Goal: Communication & Community: Answer question/provide support

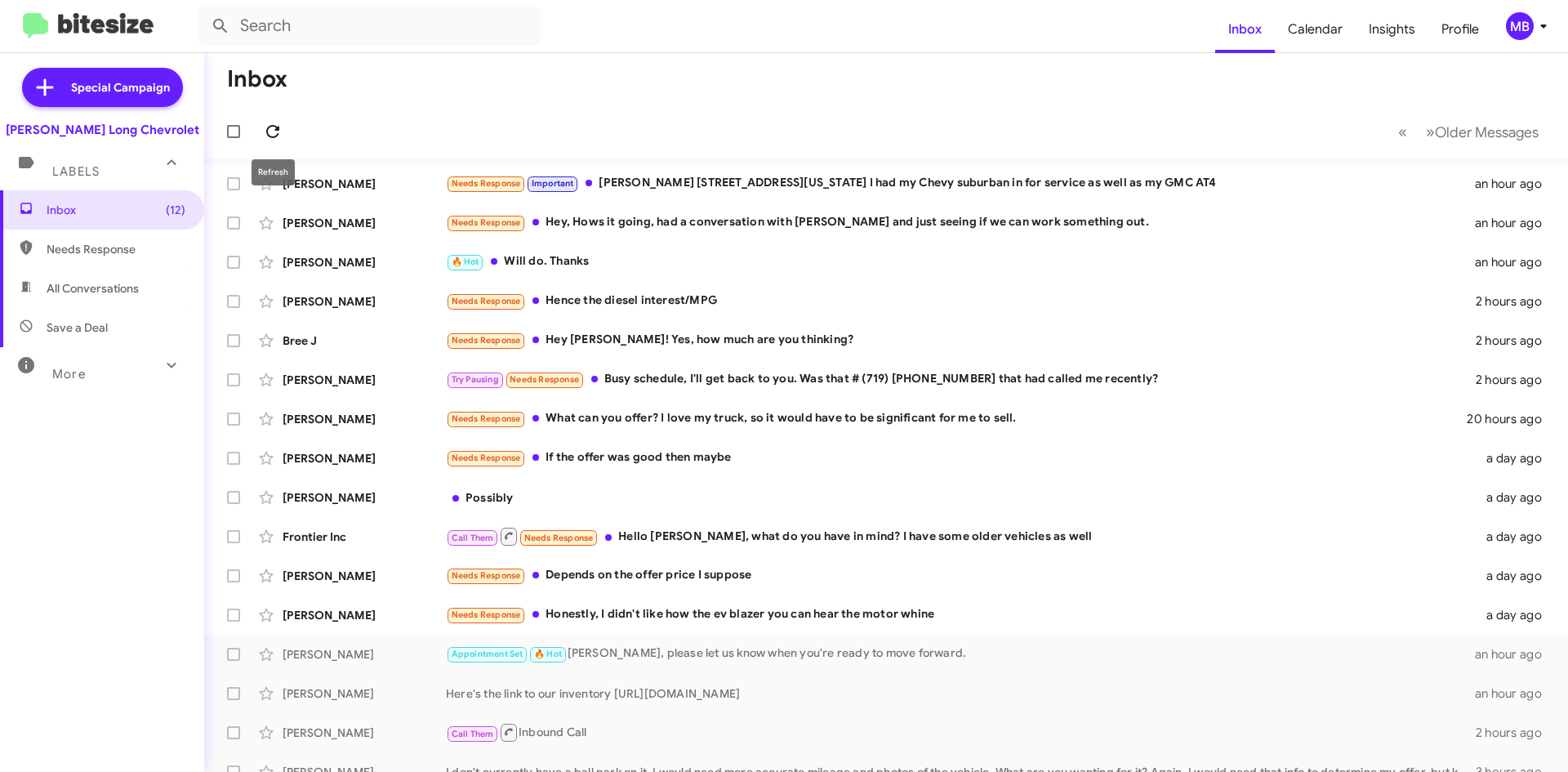
click at [266, 123] on icon at bounding box center [273, 132] width 20 height 20
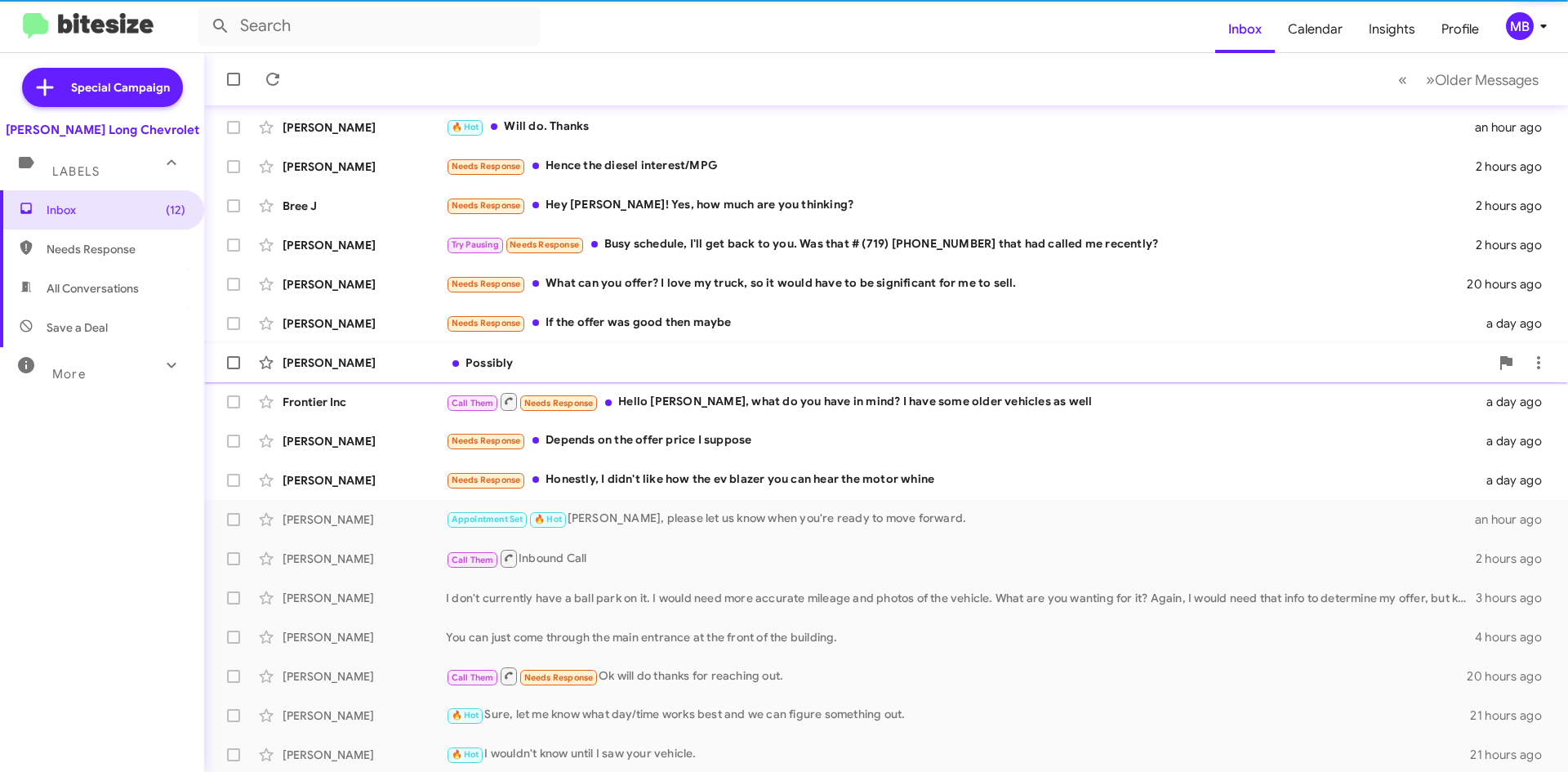
scroll to position [177, 0]
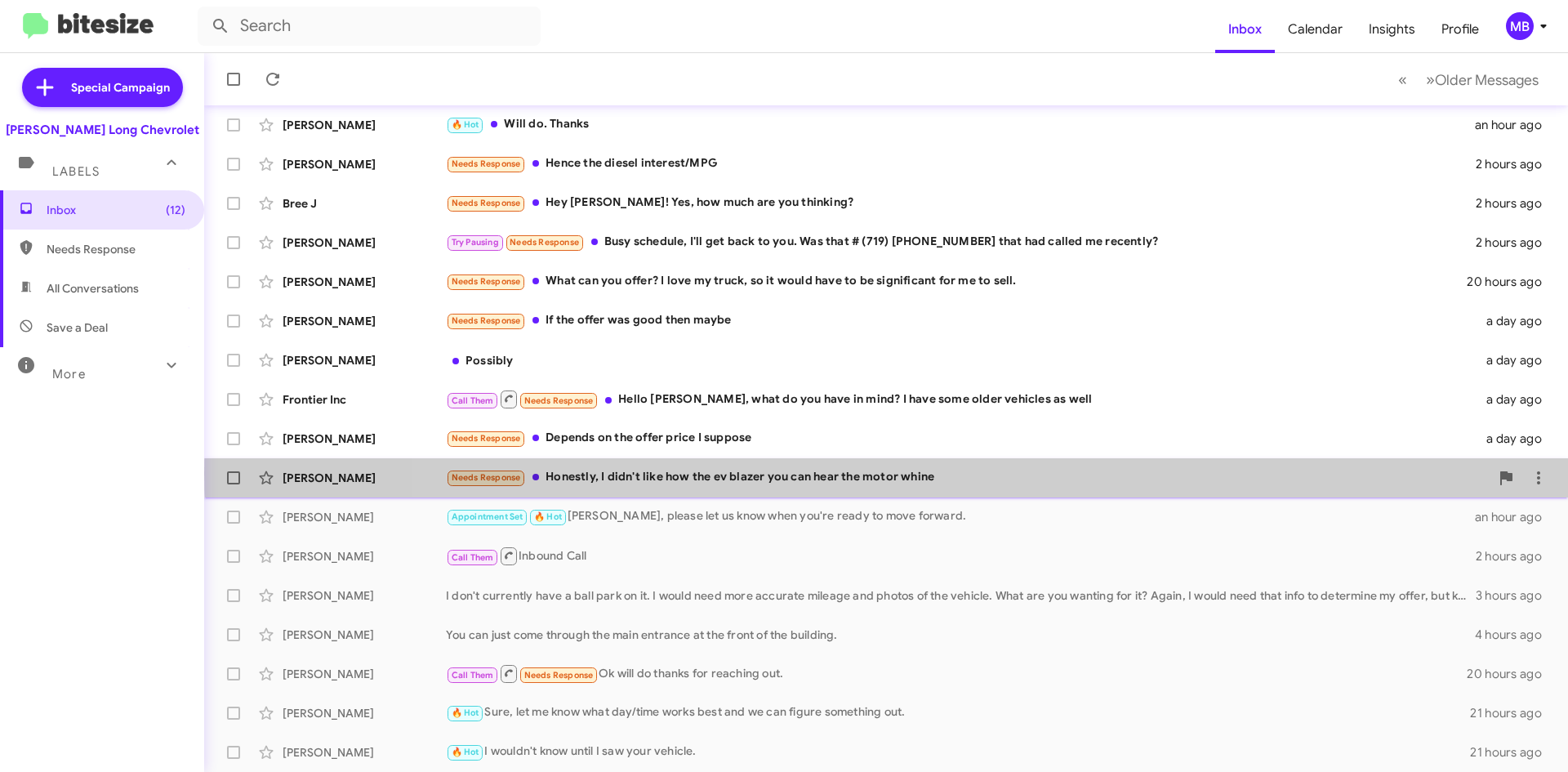
click at [1000, 474] on div "Needs Response Honestly, I didn't like how the ev blazer you can hear the motor…" at bounding box center [967, 477] width 1043 height 19
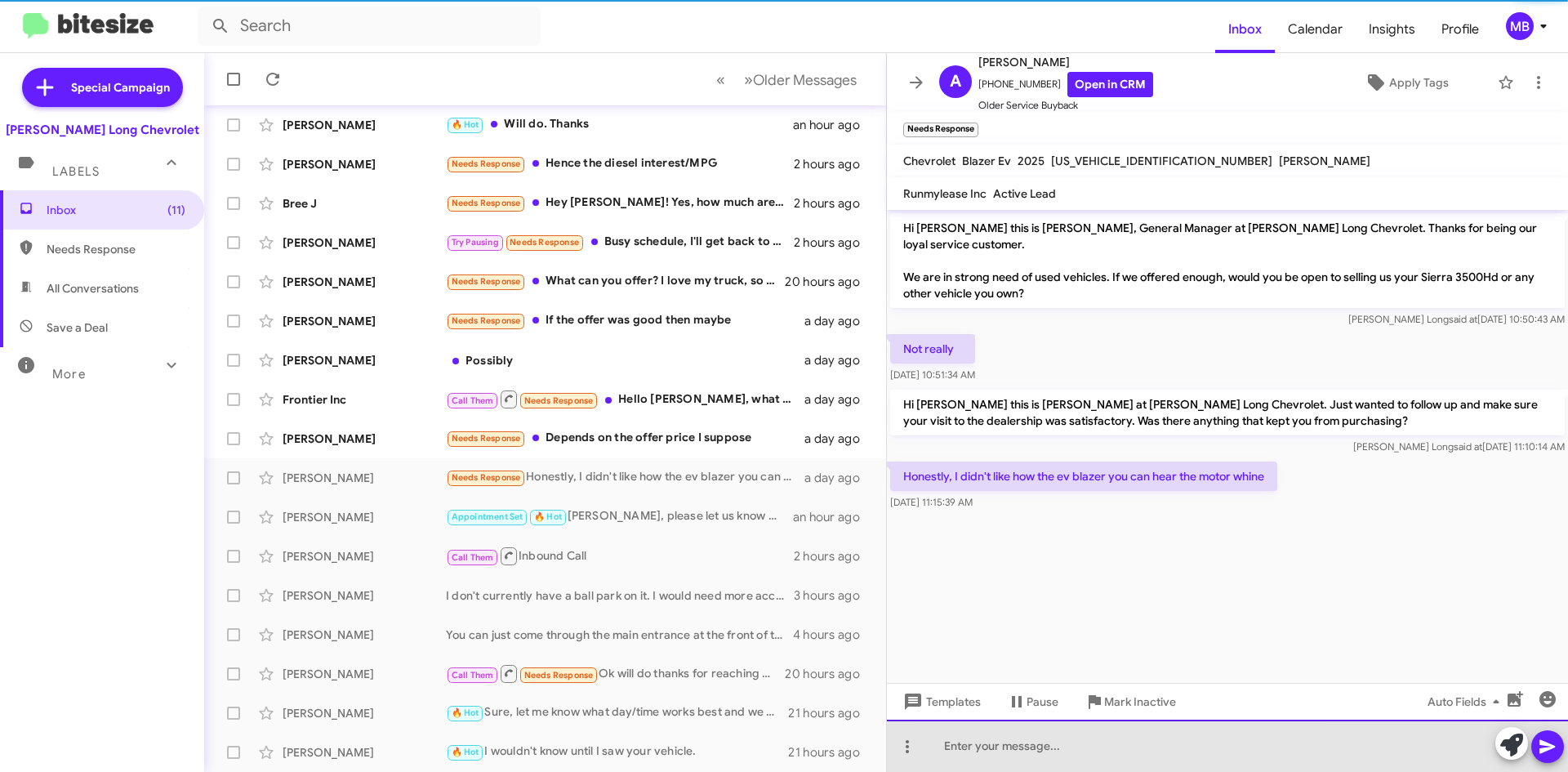
click at [1137, 746] on div at bounding box center [1228, 746] width 681 height 52
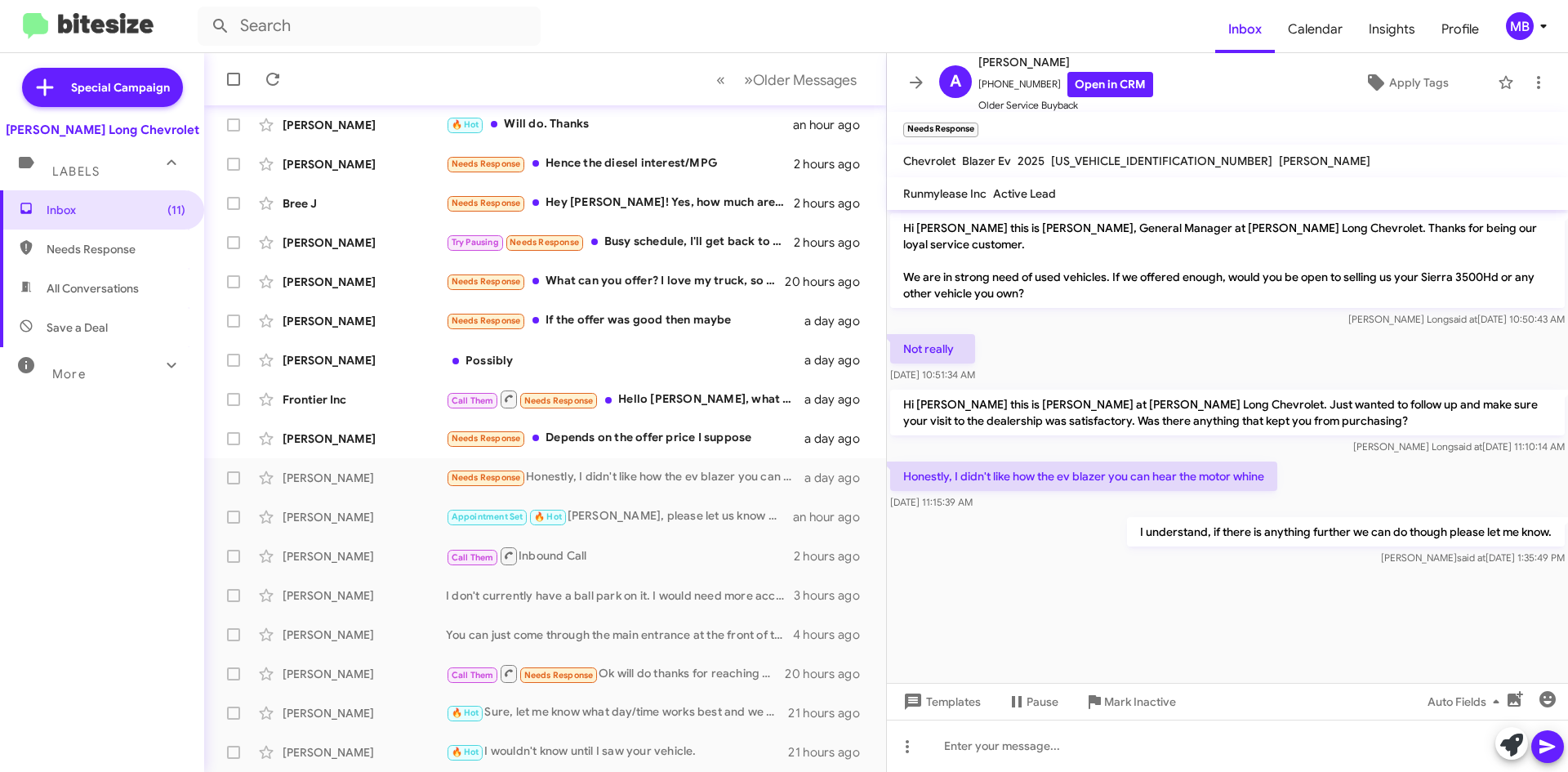
click at [52, 234] on span "Needs Response" at bounding box center [101, 249] width 204 height 39
type input "in:needs-response"
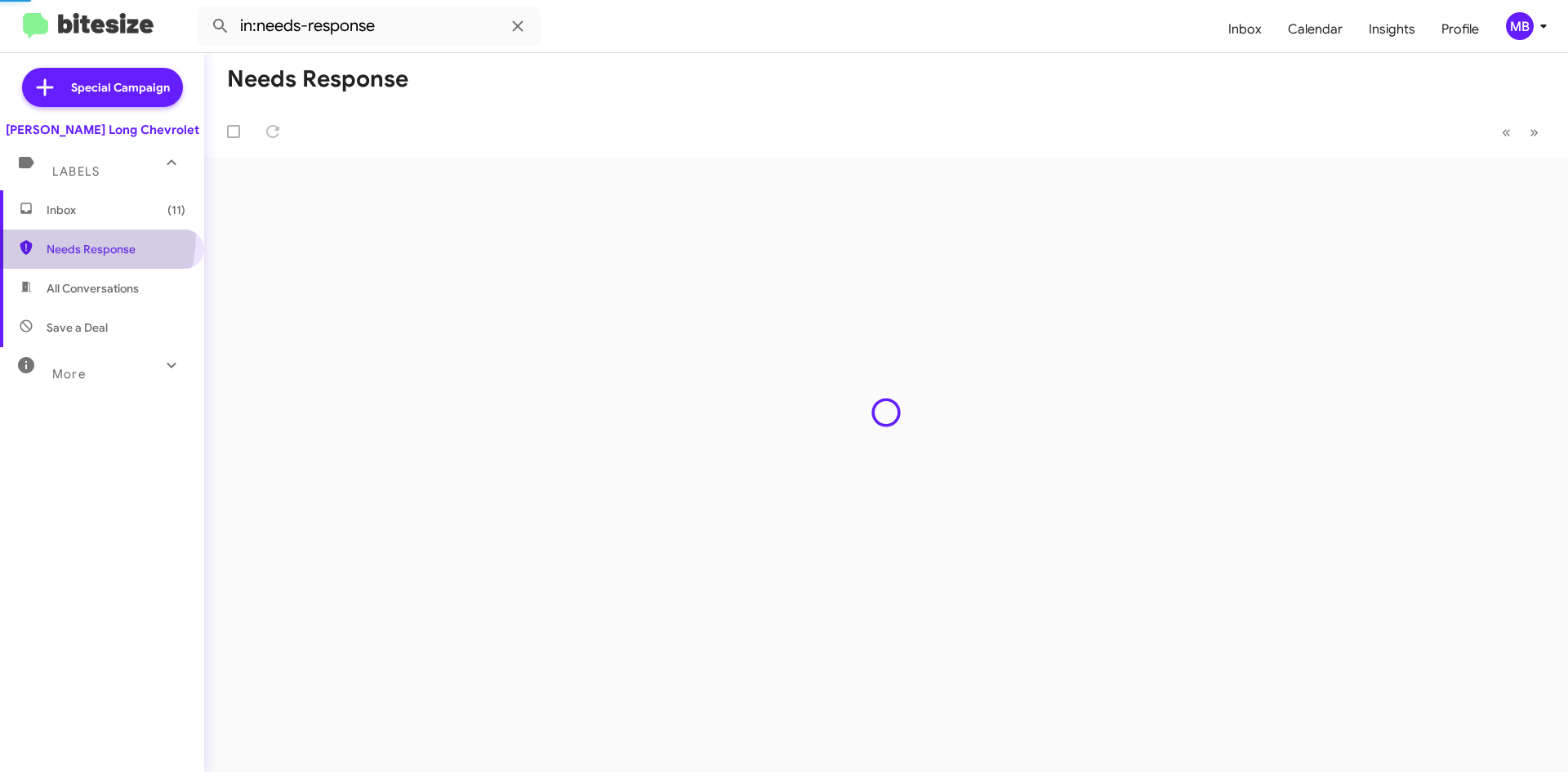
click at [62, 214] on span "Inbox (11)" at bounding box center [116, 210] width 139 height 16
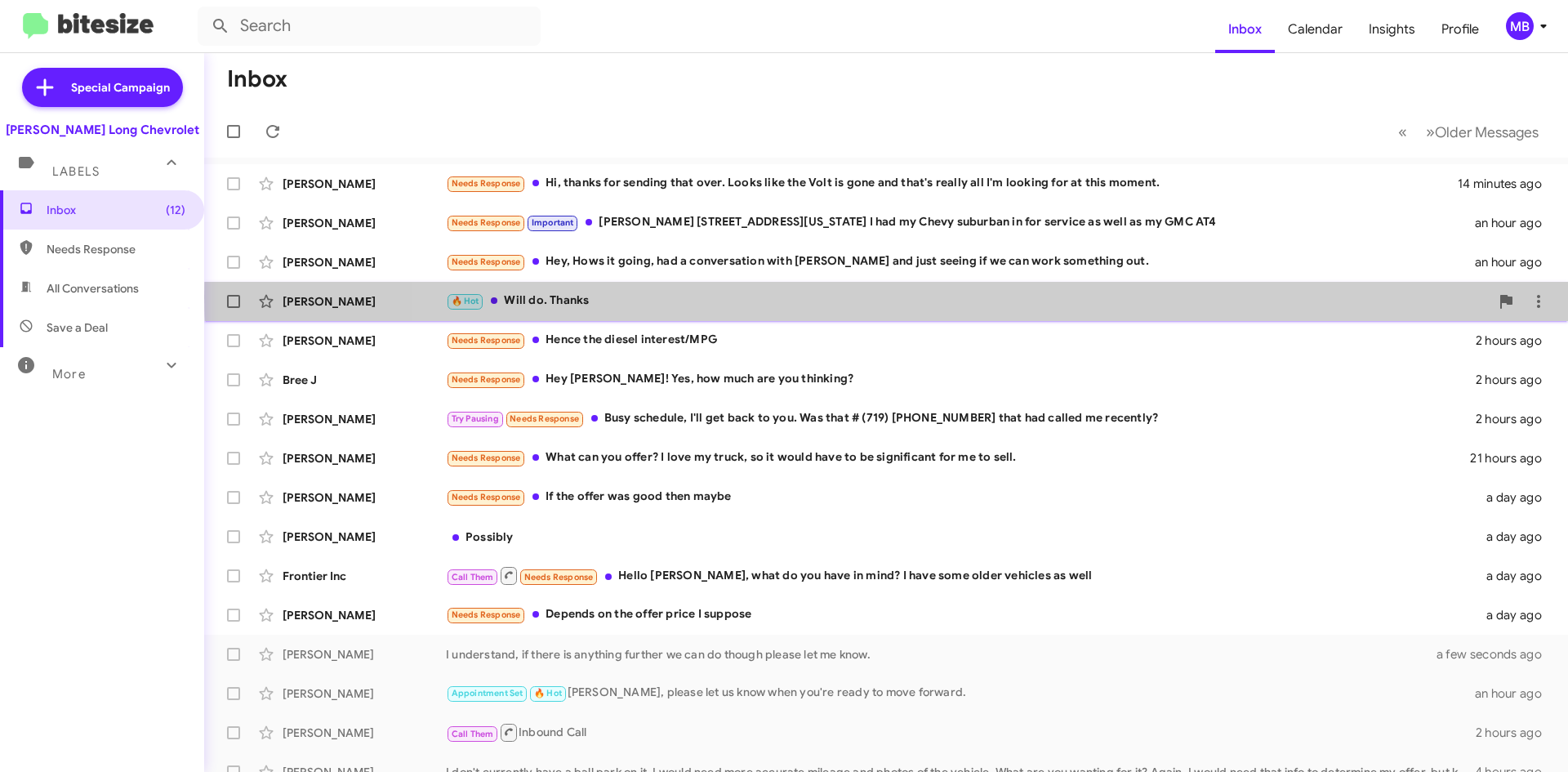
click at [934, 296] on div "🔥 Hot Will do. Thanks" at bounding box center [967, 300] width 1043 height 19
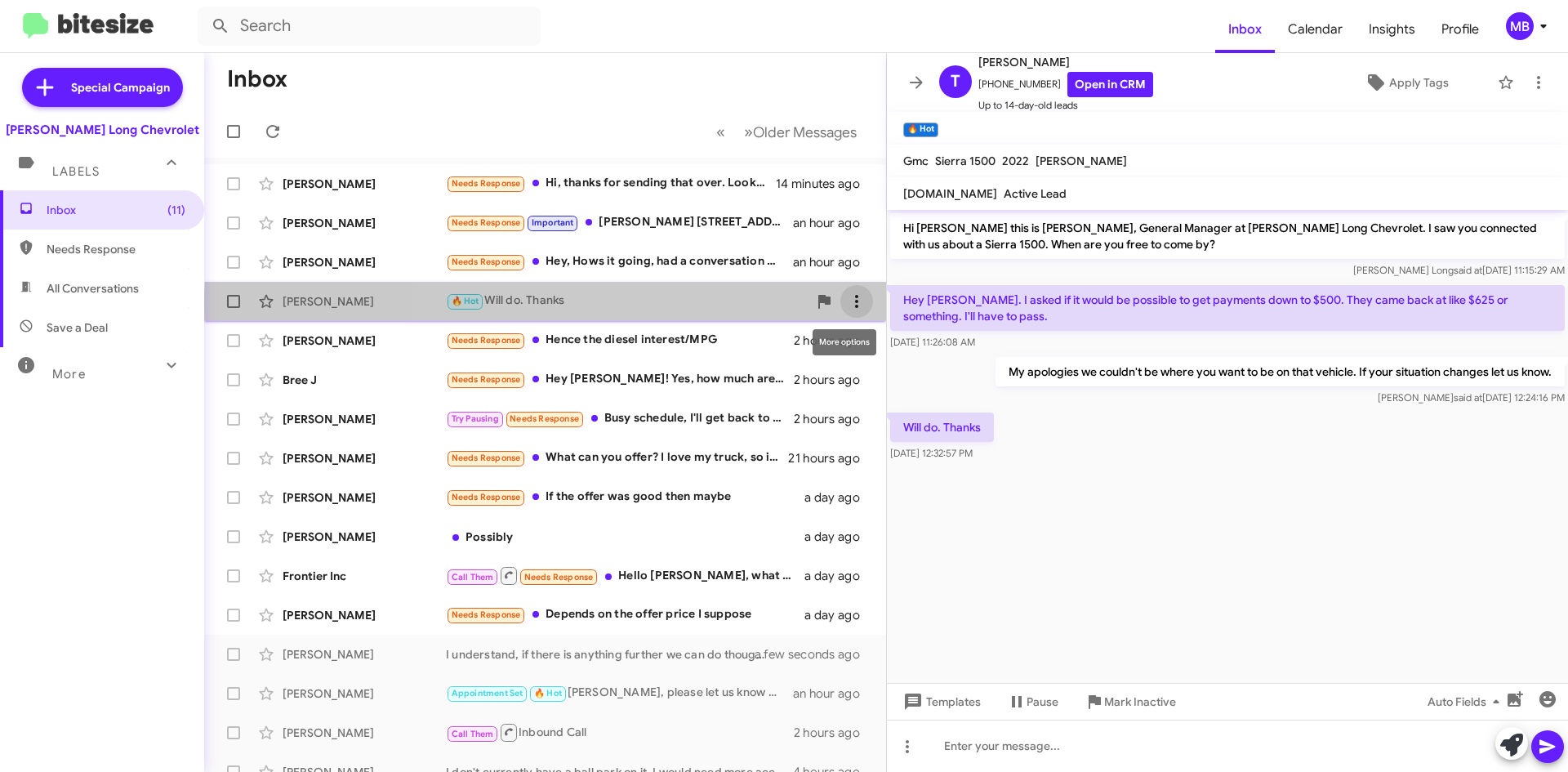
click at [847, 305] on icon at bounding box center [857, 301] width 20 height 20
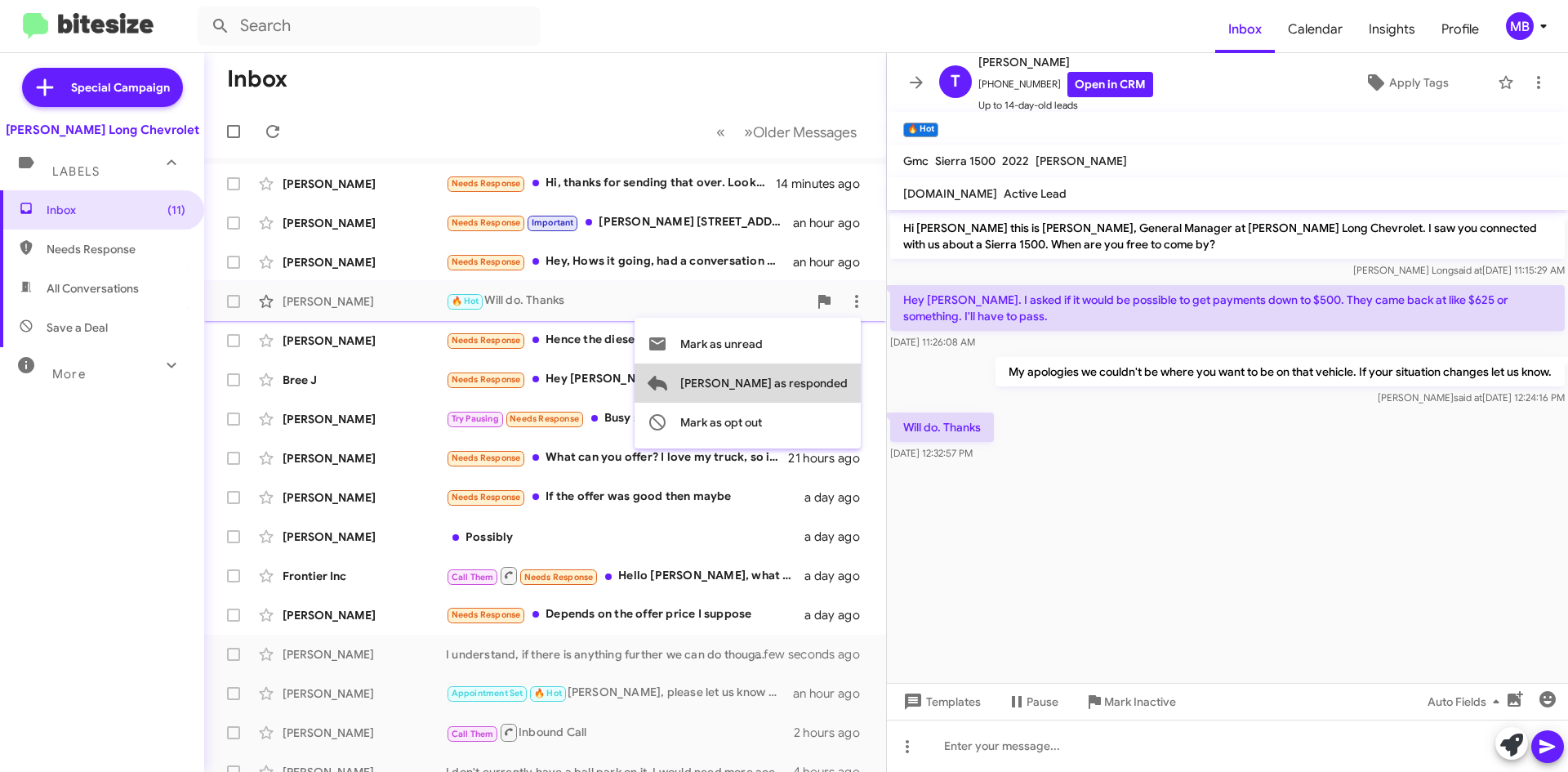
click at [827, 395] on span "[PERSON_NAME] as responded" at bounding box center [764, 383] width 168 height 39
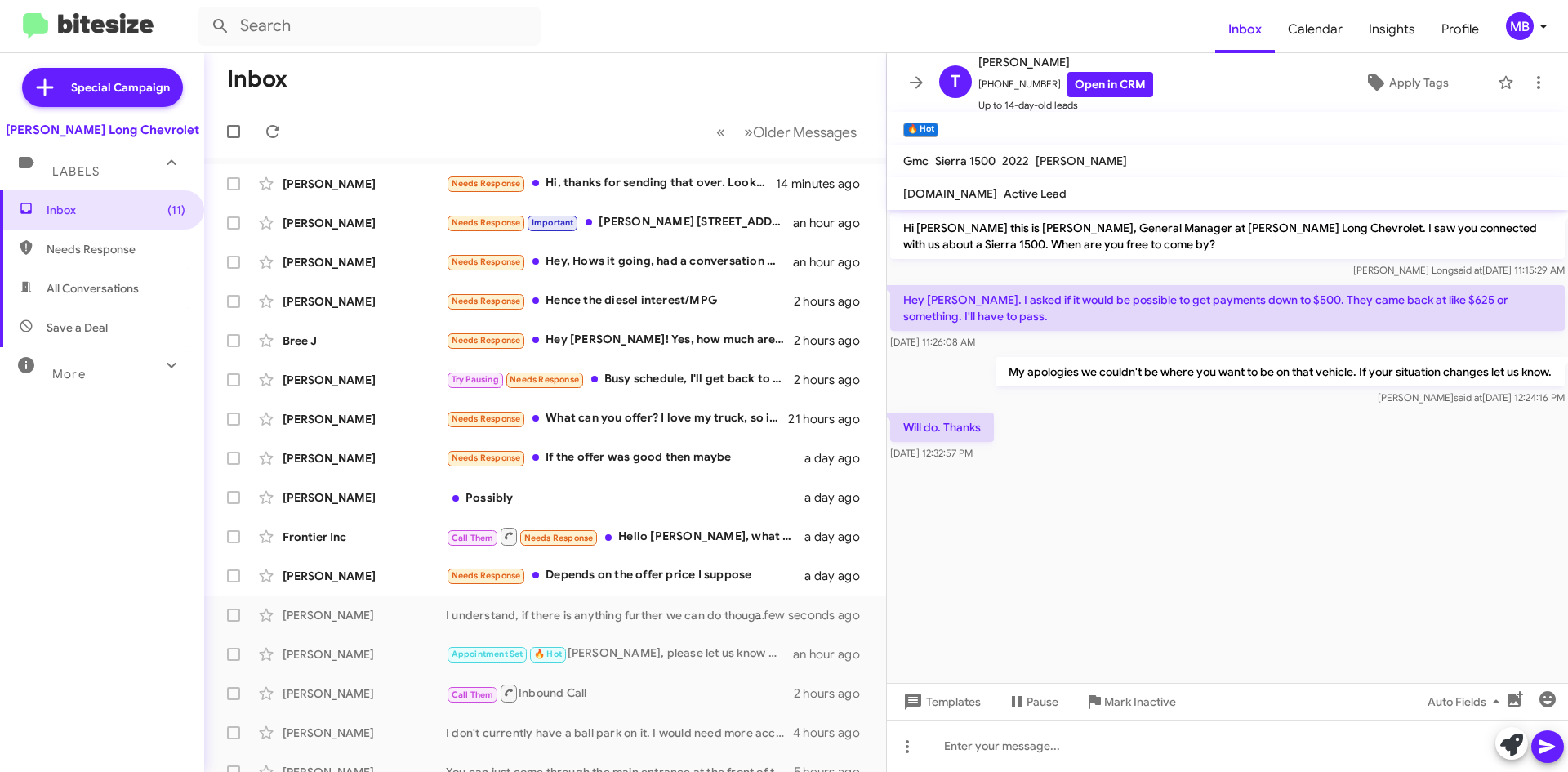
click at [104, 241] on span "Needs Response" at bounding box center [101, 249] width 204 height 39
type input "in:needs-response"
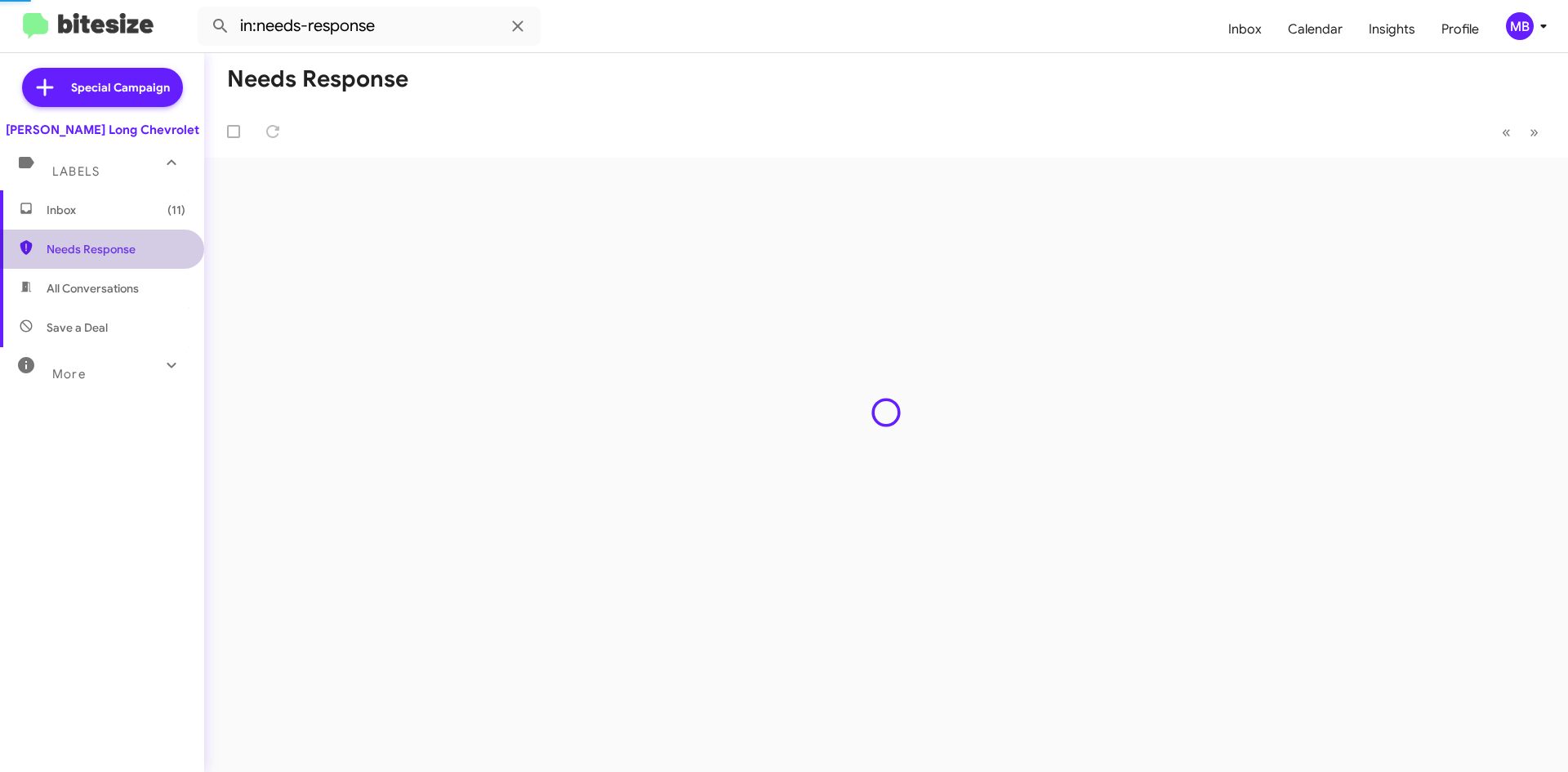
click at [111, 223] on span "Inbox (11)" at bounding box center [101, 210] width 204 height 39
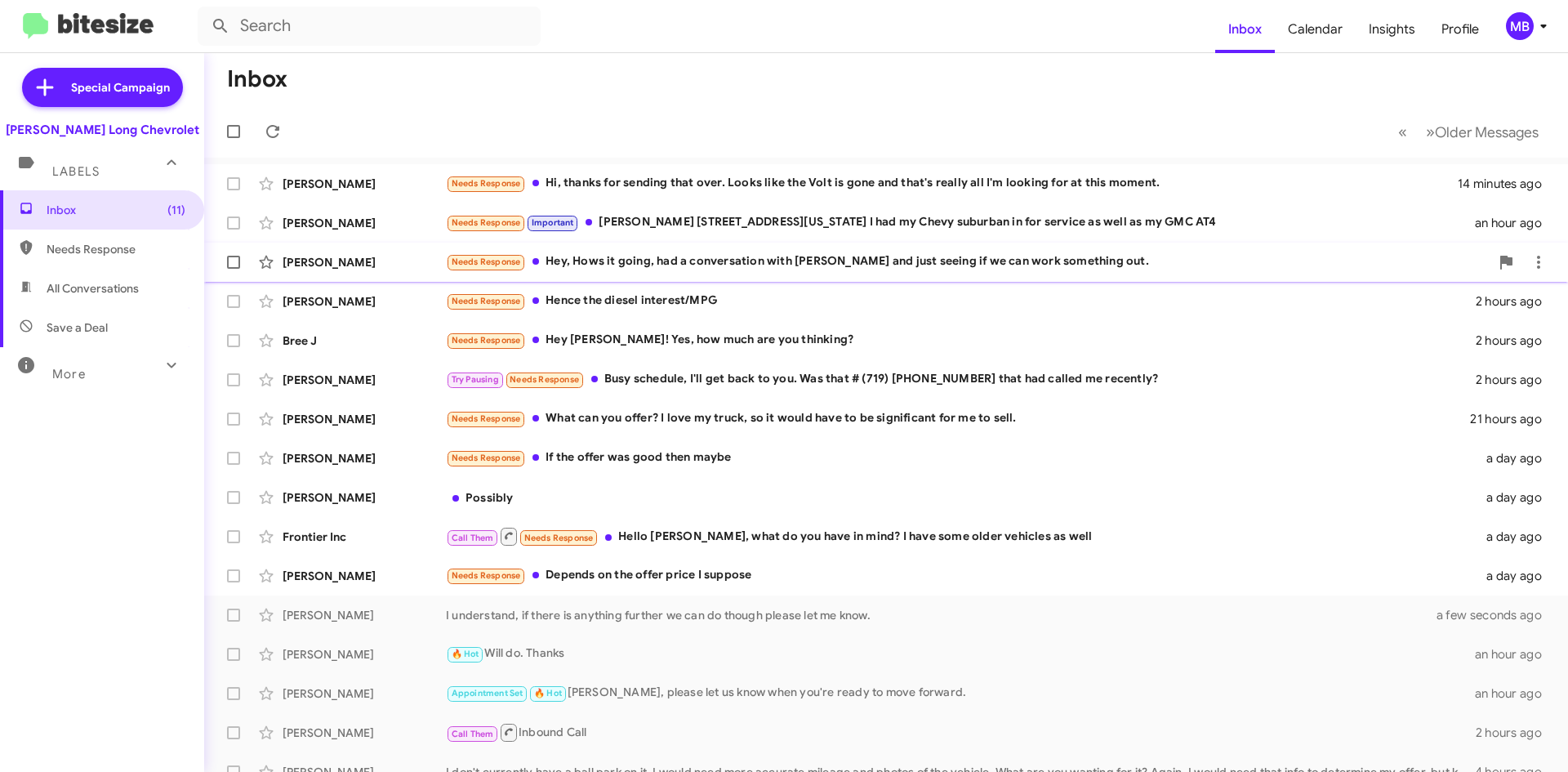
drag, startPoint x: 745, startPoint y: 260, endPoint x: 590, endPoint y: 259, distance: 155.0
click at [745, 260] on div "Needs Response Hey, Hows it going, had a conversation with [PERSON_NAME] and ju…" at bounding box center [967, 261] width 1043 height 19
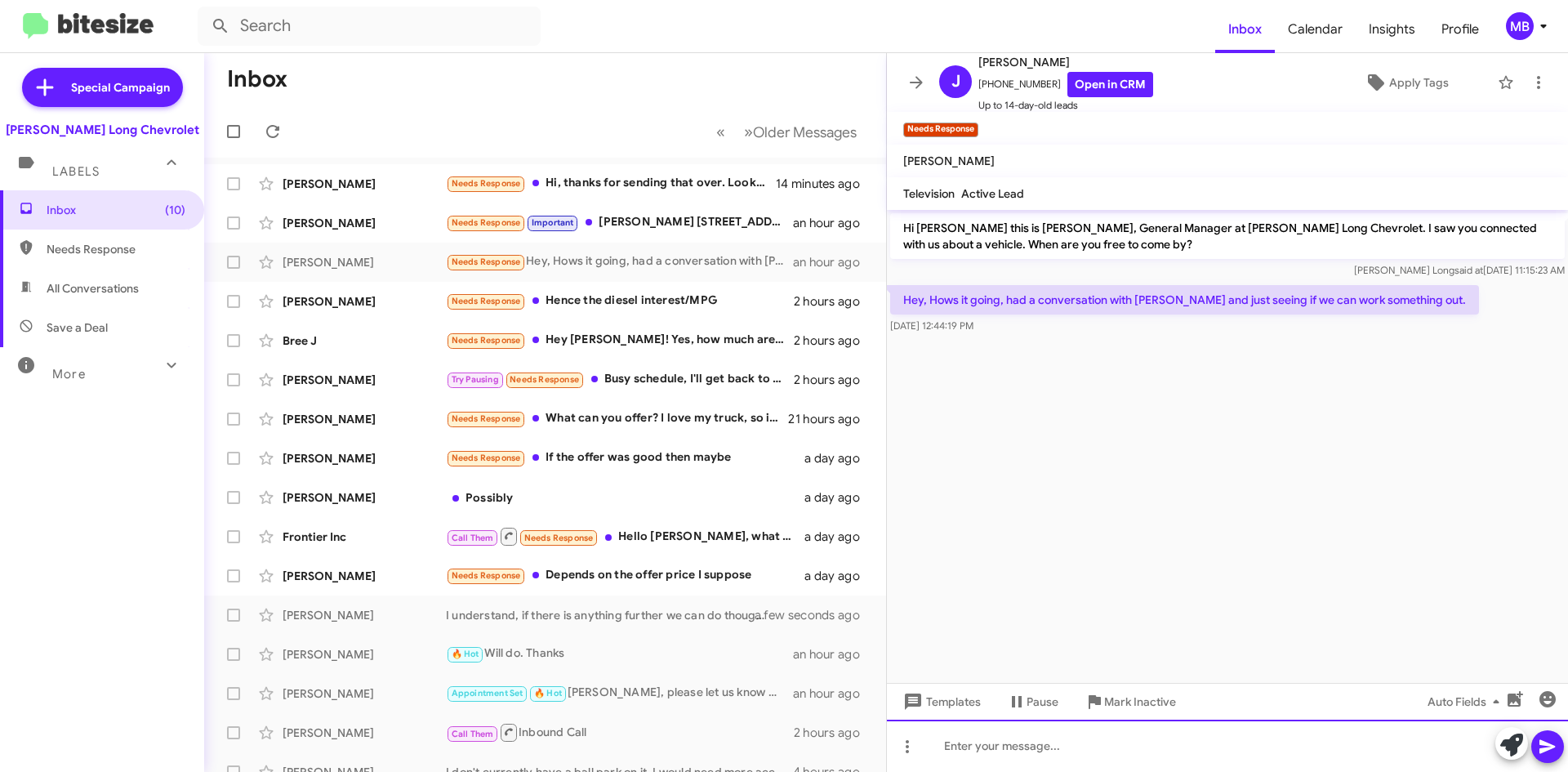
click at [1288, 729] on div at bounding box center [1228, 746] width 681 height 52
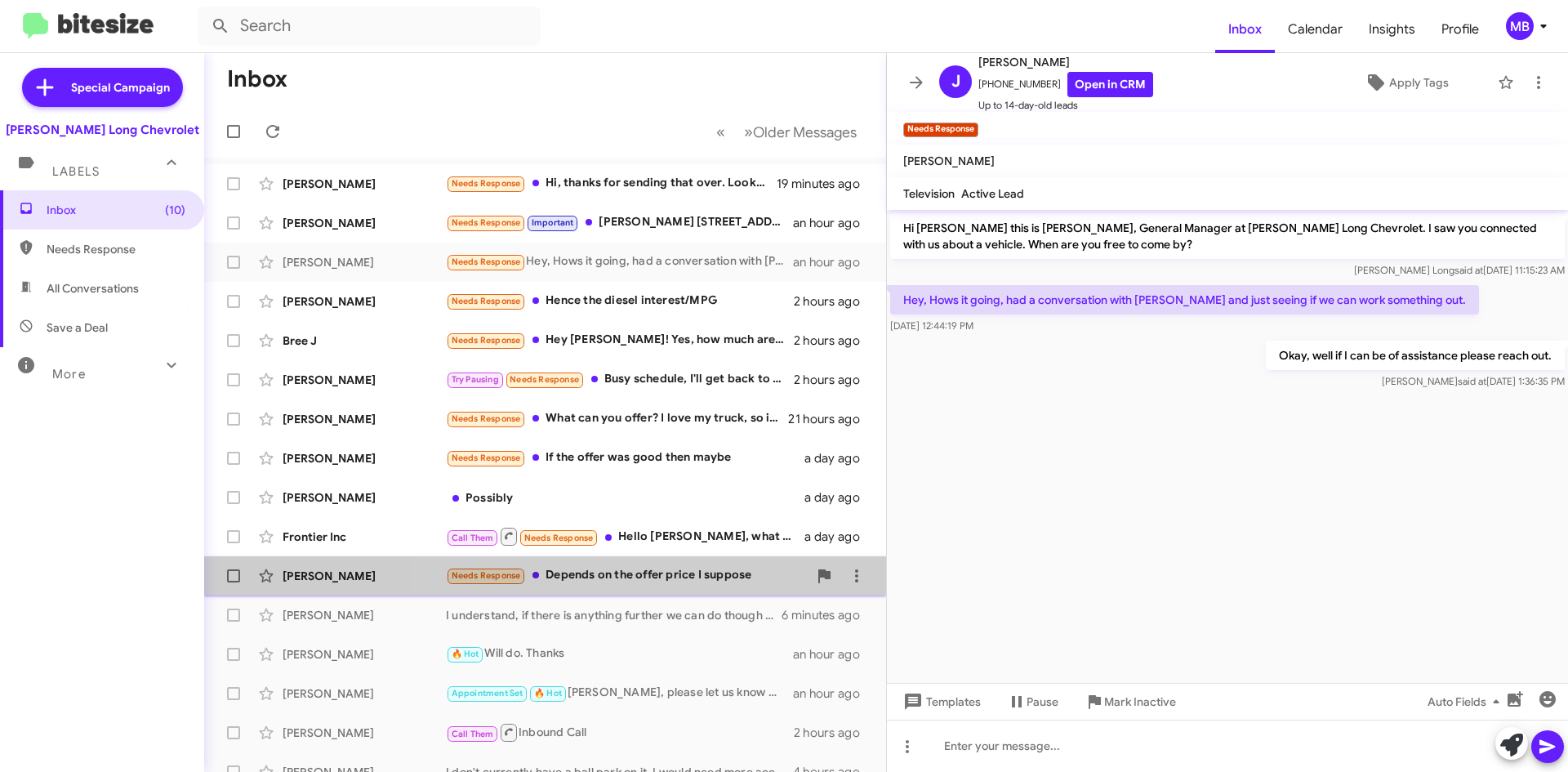
click at [735, 585] on div "[PERSON_NAME] Needs Response Depends on the offer price I suppose a day ago" at bounding box center [544, 576] width 656 height 33
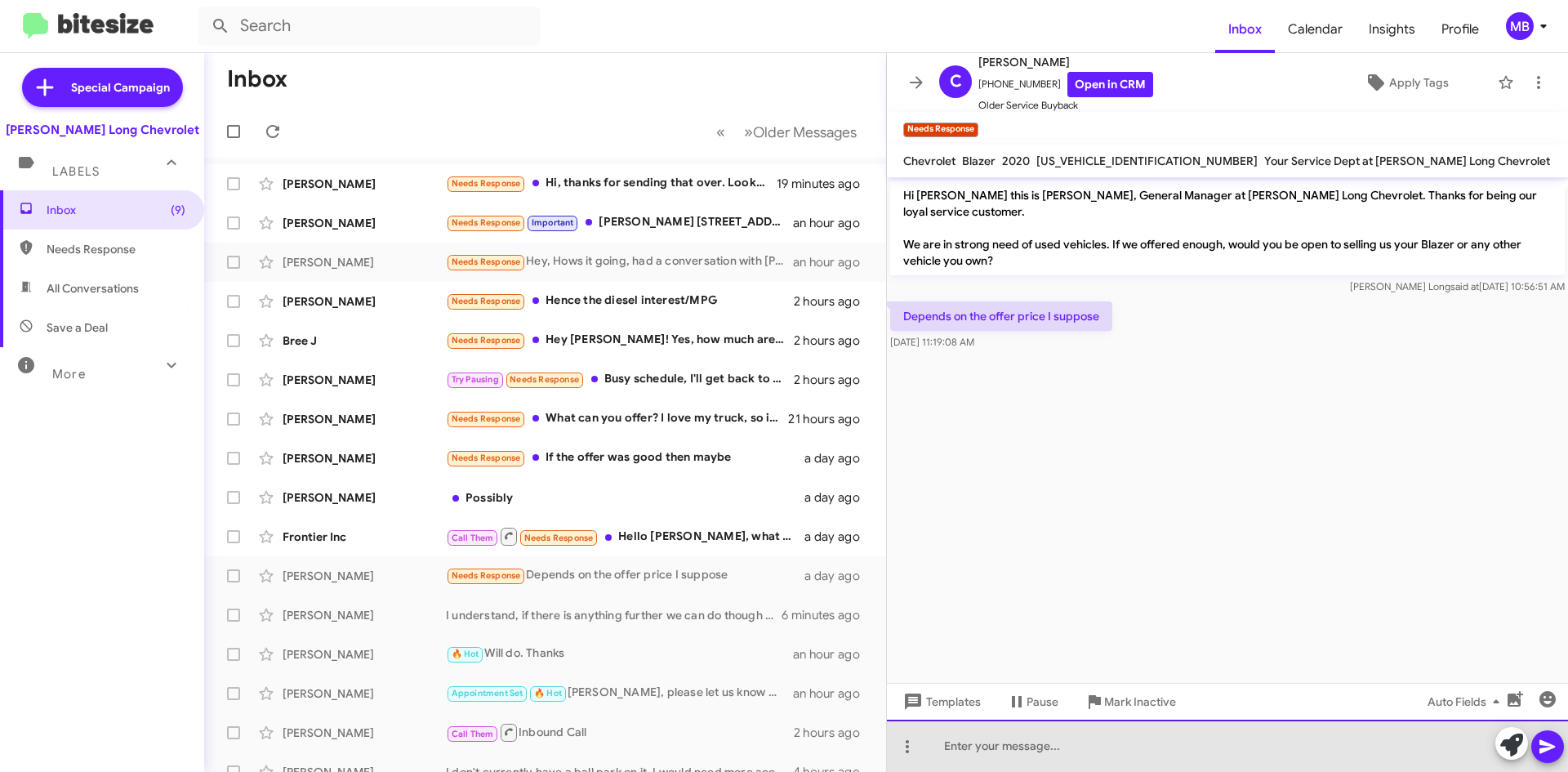
click at [1176, 753] on div at bounding box center [1228, 746] width 681 height 52
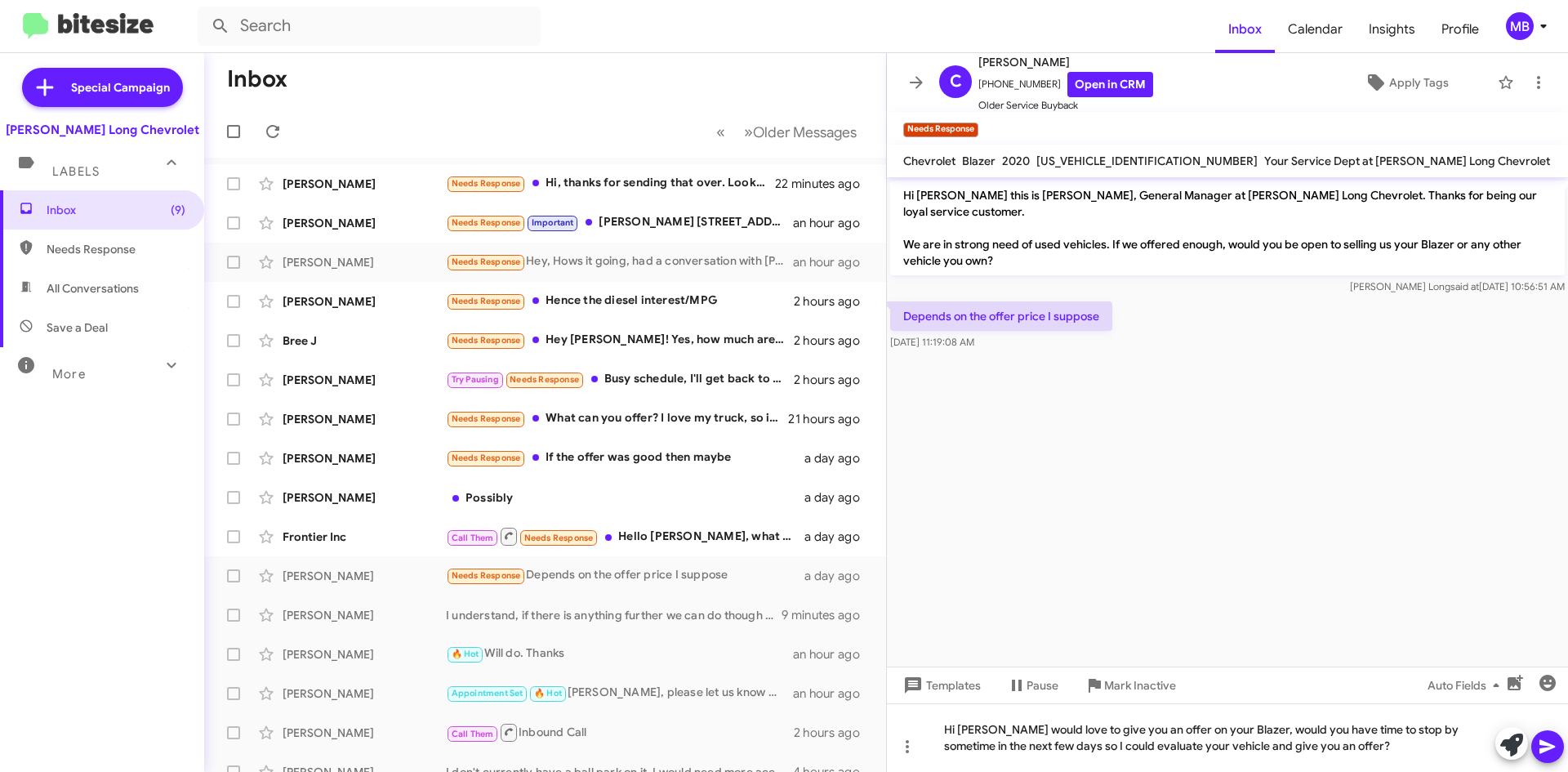
click at [1540, 740] on icon at bounding box center [1547, 747] width 16 height 14
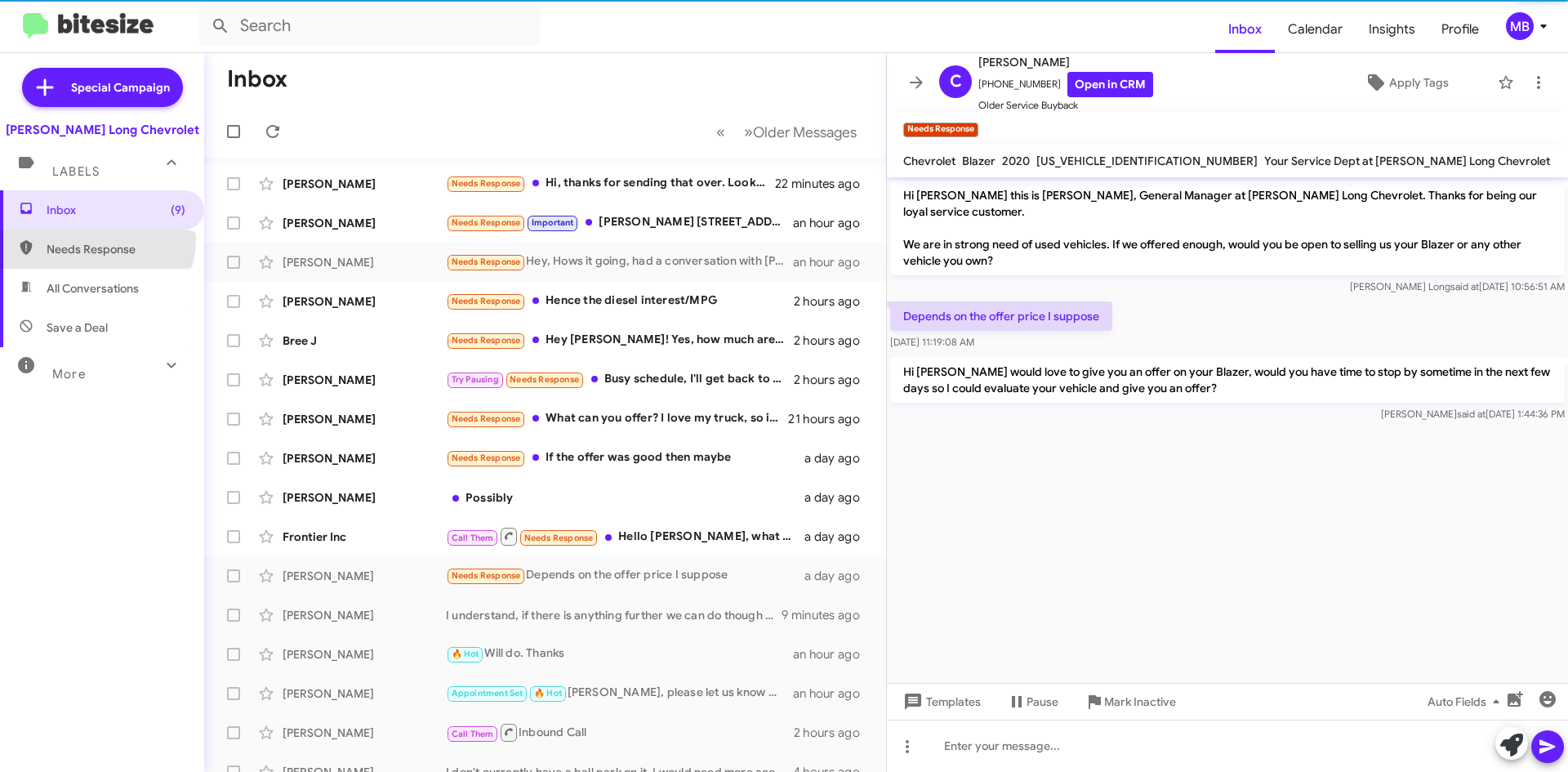
click at [83, 237] on span "Needs Response" at bounding box center [101, 249] width 204 height 39
type input "in:needs-response"
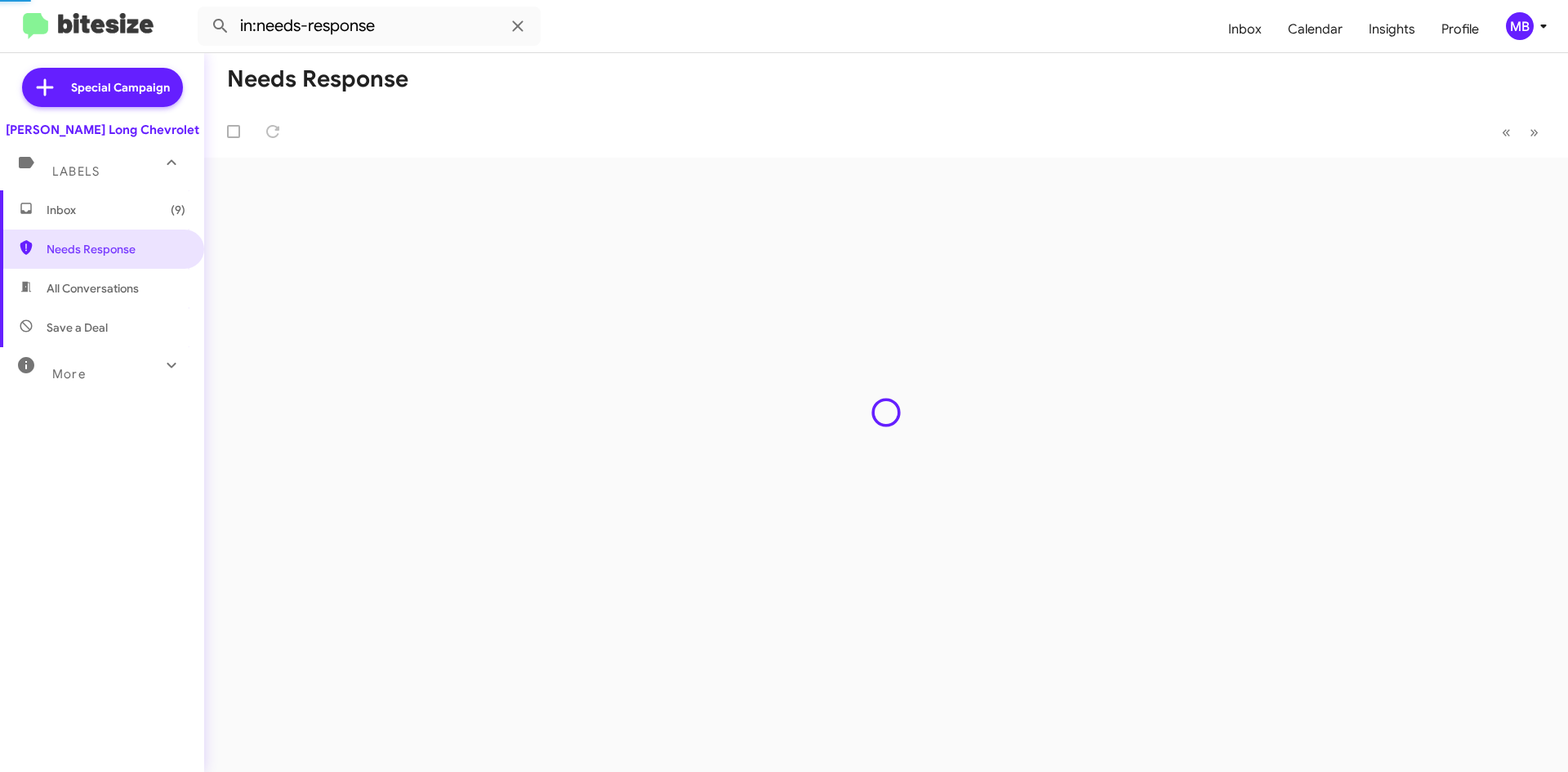
click at [126, 212] on span "Inbox (9)" at bounding box center [116, 210] width 139 height 16
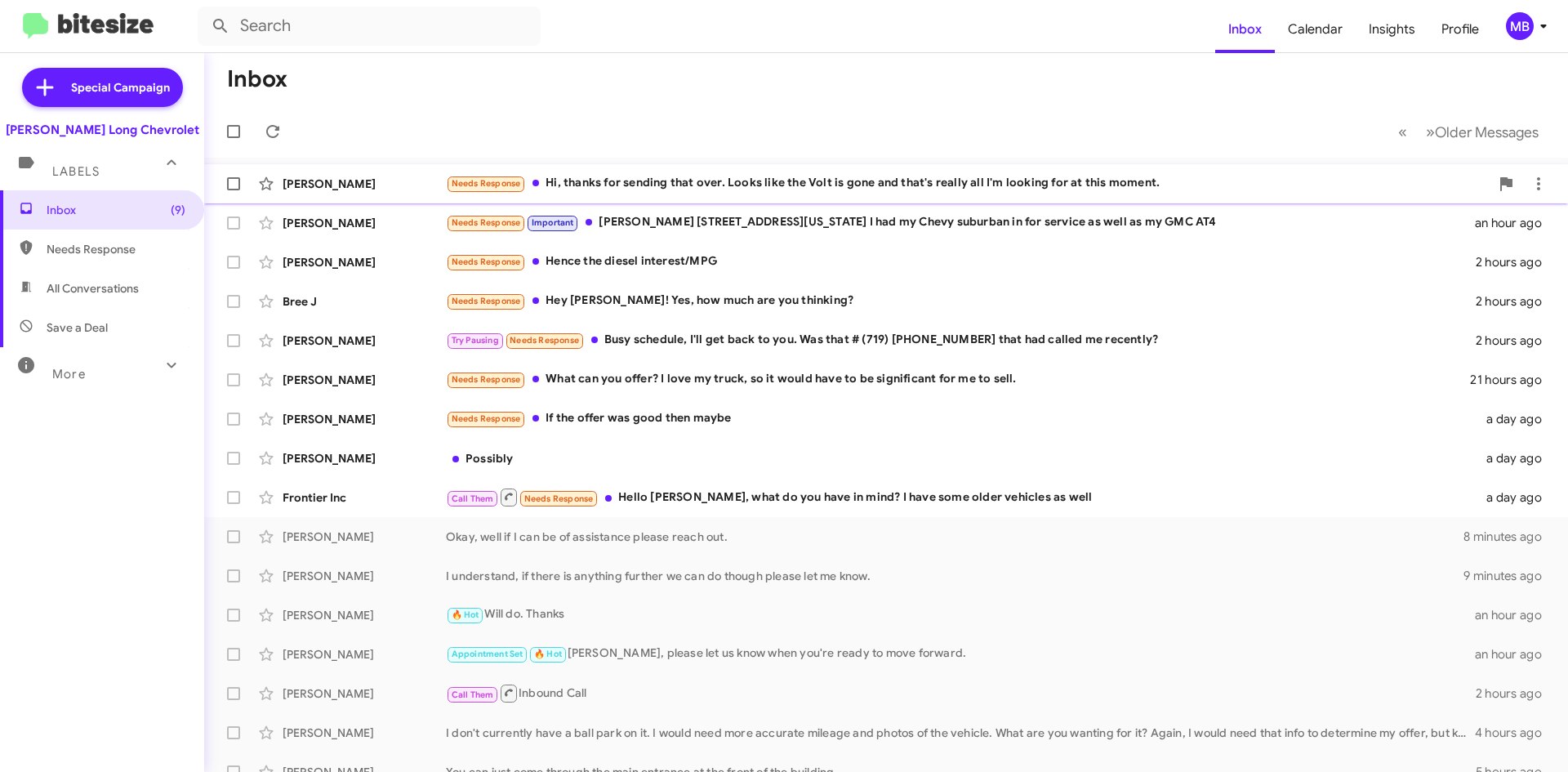
click at [1125, 183] on div "Needs Response Hi, thanks for sending that over. Looks like the Volt is gone an…" at bounding box center [967, 183] width 1043 height 19
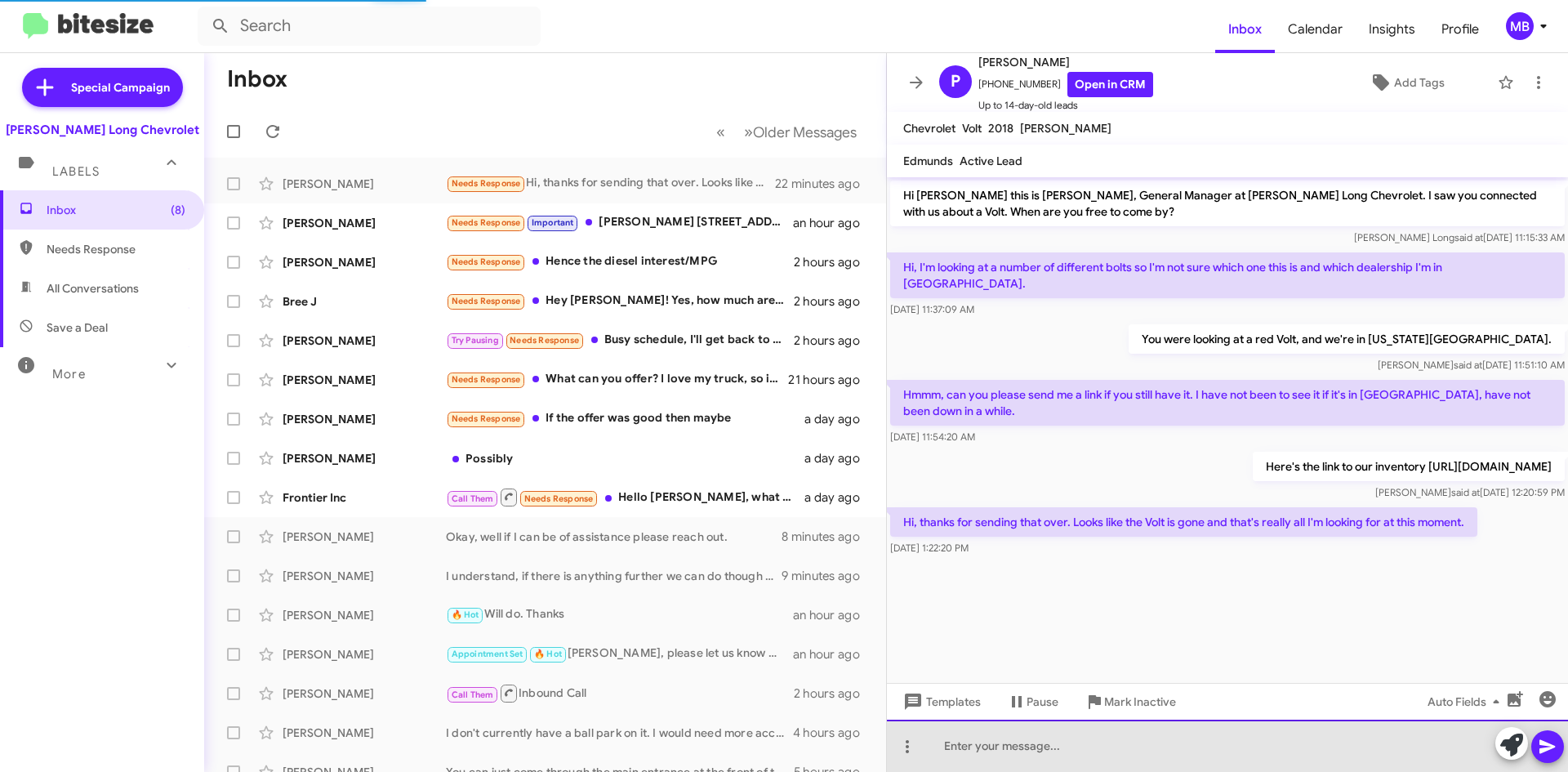
click at [1172, 745] on div at bounding box center [1228, 746] width 681 height 52
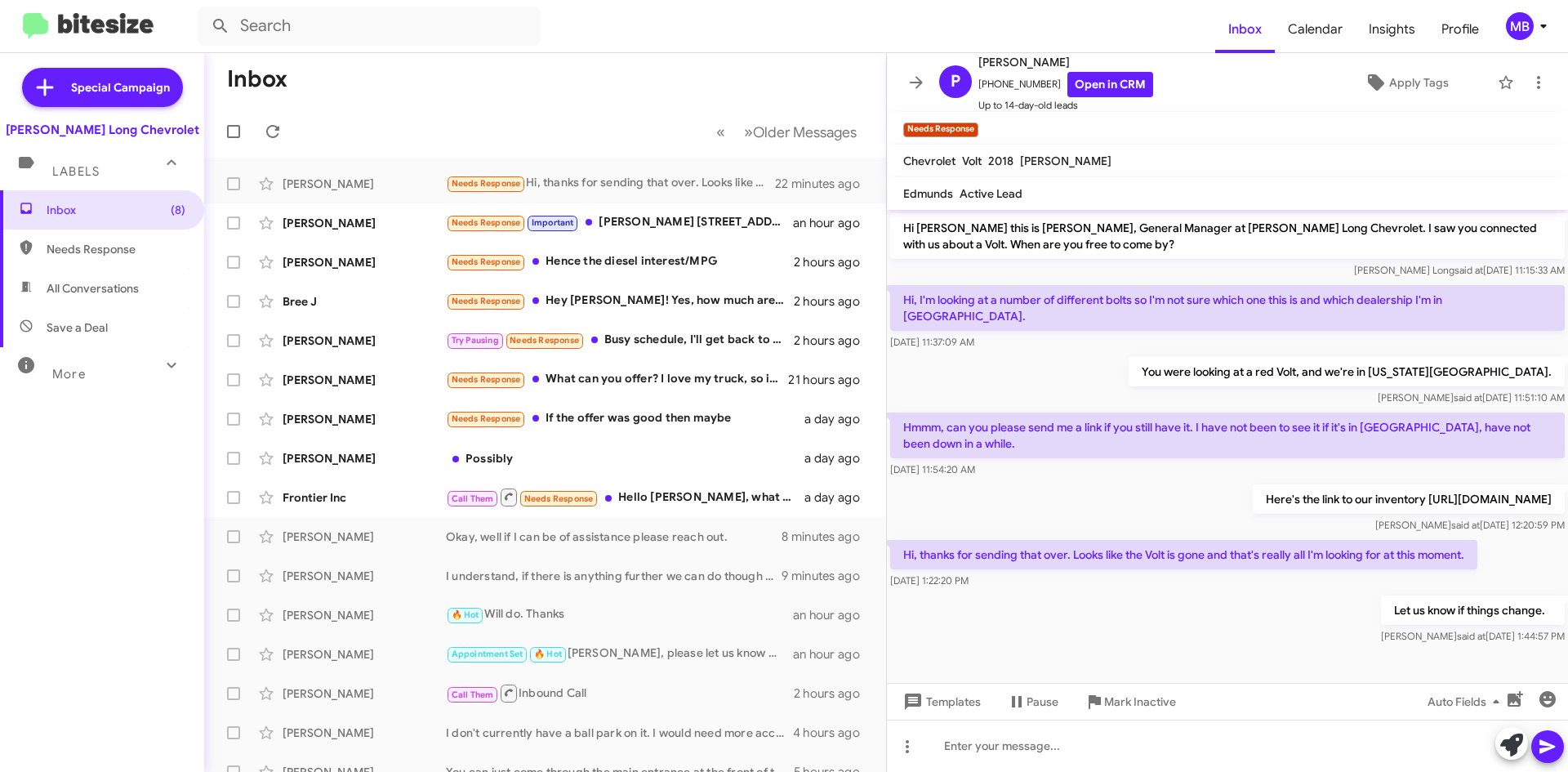
click at [45, 239] on span "Needs Response" at bounding box center [101, 249] width 204 height 39
type input "in:needs-response"
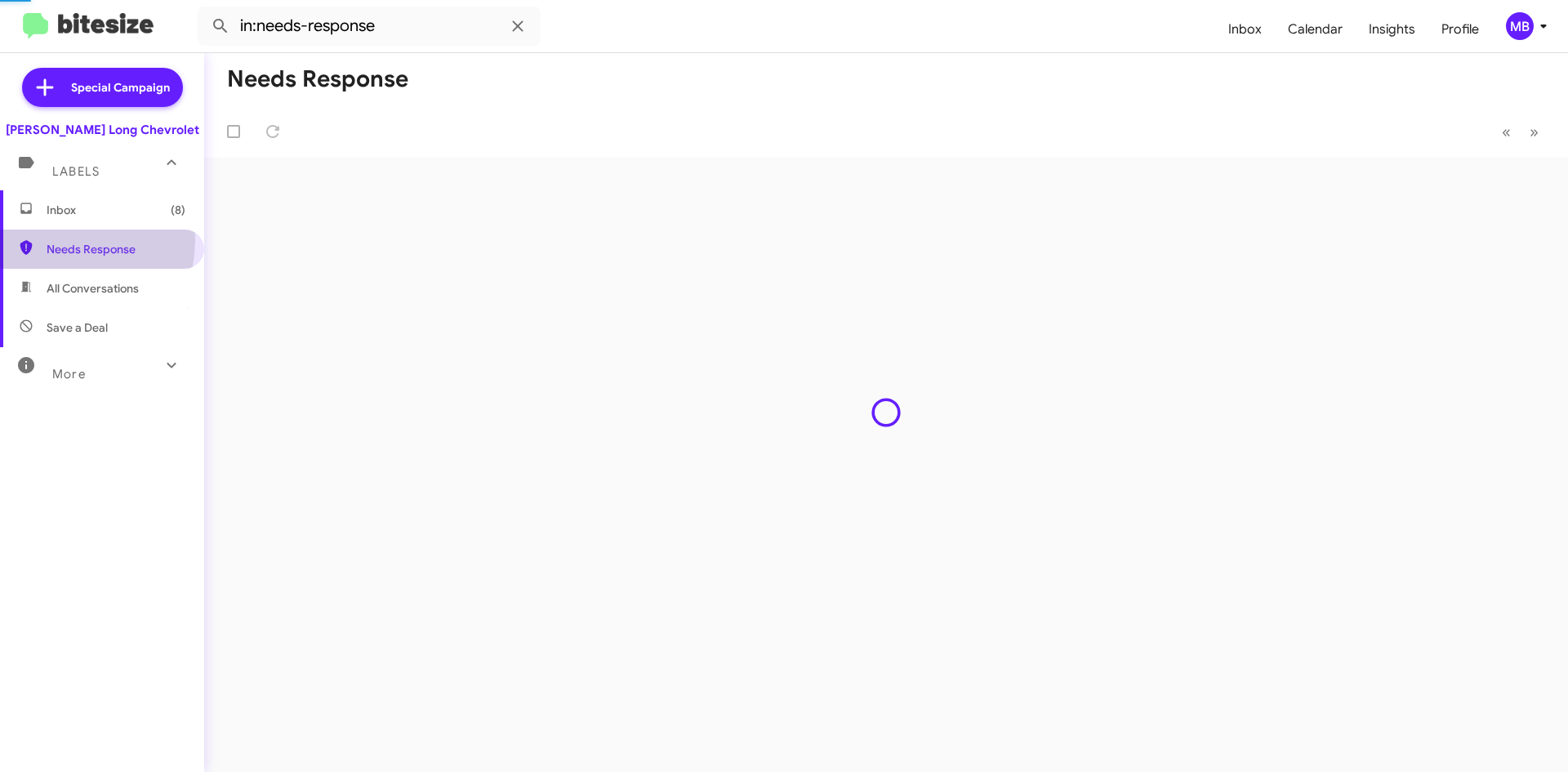
click at [70, 214] on span "Inbox (8)" at bounding box center [116, 210] width 139 height 16
